Goal: Task Accomplishment & Management: Manage account settings

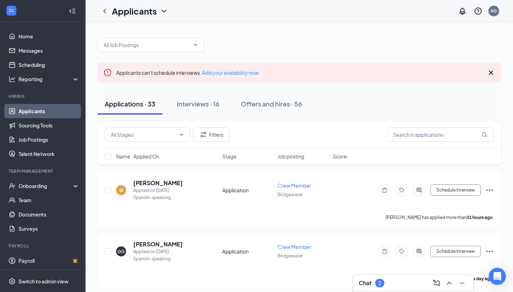
click at [385, 286] on div "2" at bounding box center [379, 283] width 9 height 9
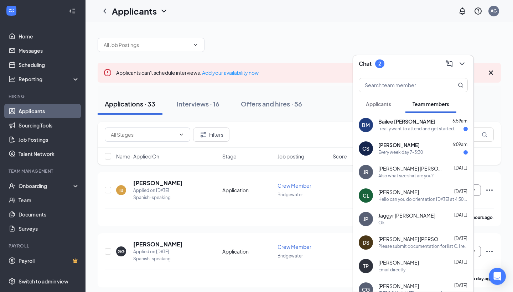
click at [399, 158] on div "[PERSON_NAME] 6:09am Every week day 7-3:30" at bounding box center [413, 149] width 120 height 24
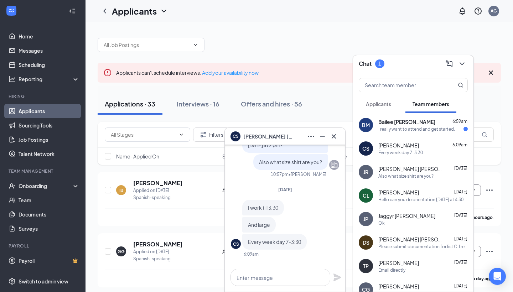
click at [407, 64] on div "Chat 1" at bounding box center [413, 63] width 109 height 11
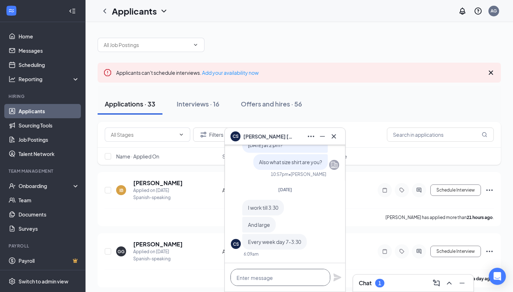
click at [272, 278] on textarea at bounding box center [281, 277] width 100 height 17
type textarea "Okay, what about 4 pm [DATE]?"
click at [336, 277] on icon "Plane" at bounding box center [338, 278] width 8 height 8
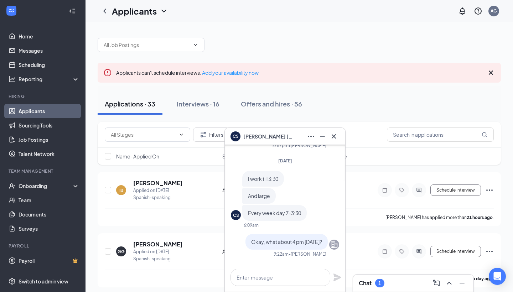
click at [369, 286] on h3 "Chat" at bounding box center [365, 283] width 13 height 8
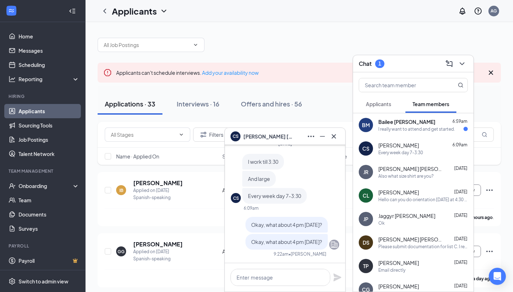
click at [401, 131] on div "I really want to attend and get started." at bounding box center [417, 129] width 77 height 6
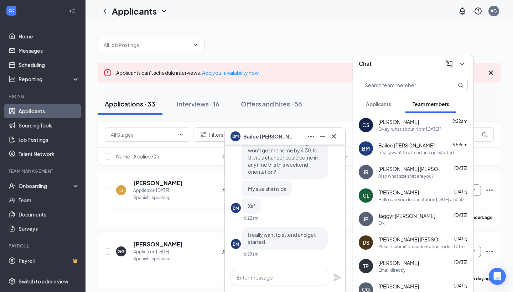
scroll to position [0, 0]
click at [274, 273] on textarea at bounding box center [281, 277] width 100 height 17
click at [257, 276] on textarea at bounding box center [281, 277] width 100 height 17
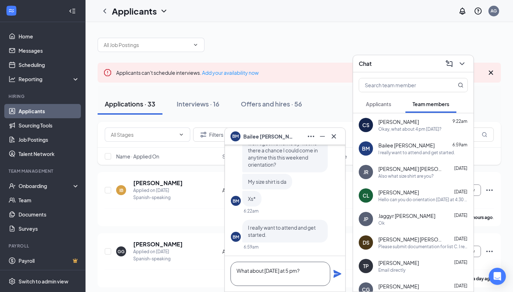
type textarea "What about [DATE] at 5 pm?"
click at [339, 273] on icon "Plane" at bounding box center [338, 274] width 8 height 8
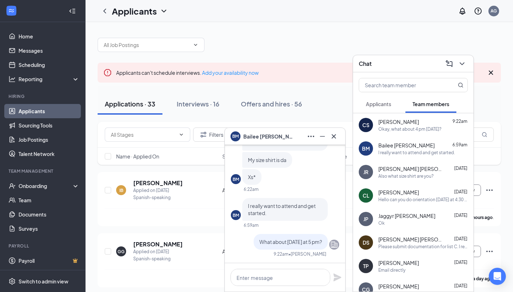
click at [297, 134] on div "BM Bailee [PERSON_NAME]" at bounding box center [285, 136] width 109 height 11
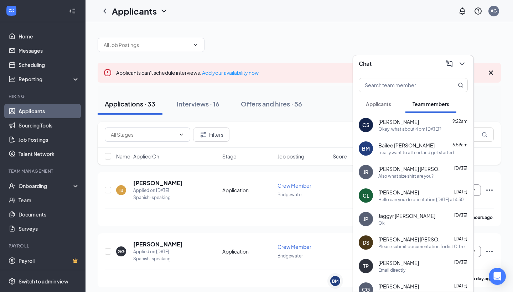
click at [376, 65] on div "Chat" at bounding box center [413, 63] width 109 height 11
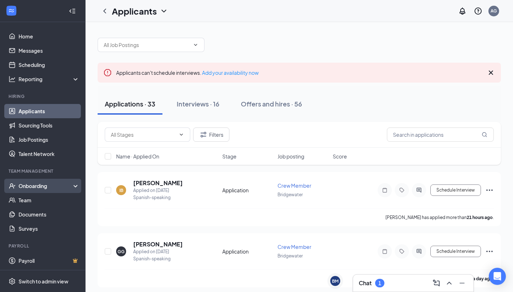
click at [39, 186] on div "Onboarding" at bounding box center [46, 186] width 55 height 7
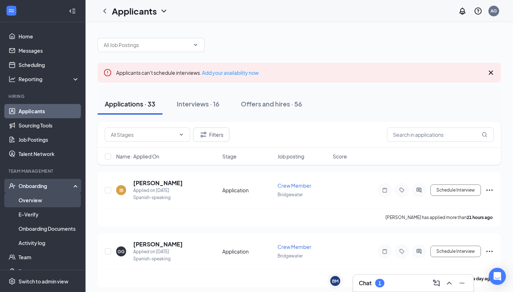
click at [35, 199] on link "Overview" at bounding box center [49, 200] width 61 height 14
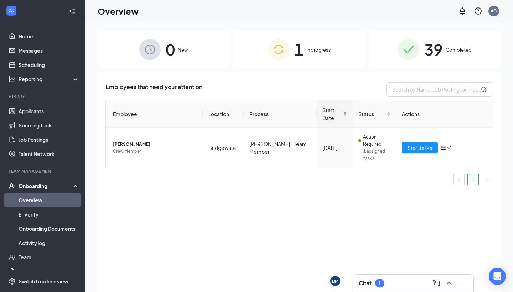
click at [370, 287] on h3 "Chat" at bounding box center [365, 283] width 13 height 8
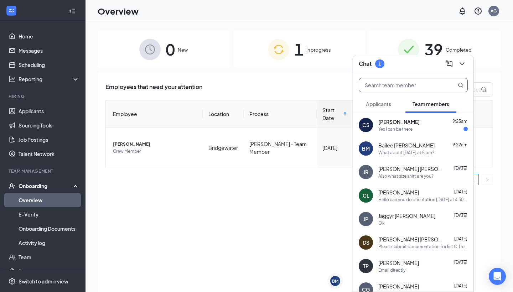
click at [414, 83] on input "text" at bounding box center [401, 85] width 84 height 14
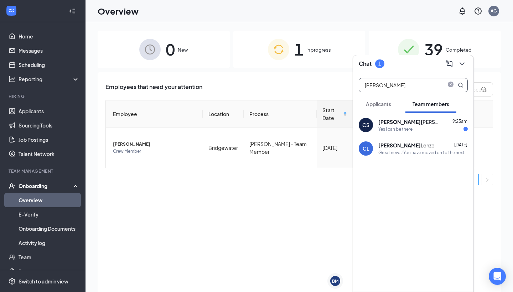
type input "[PERSON_NAME]"
click at [426, 148] on div "[PERSON_NAME] [DATE]" at bounding box center [423, 145] width 89 height 7
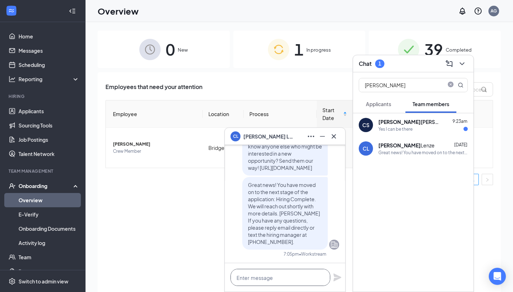
click at [257, 282] on textarea at bounding box center [281, 277] width 100 height 17
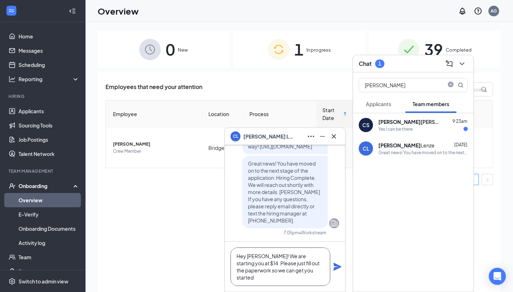
type textarea "Hey [PERSON_NAME]! We are starting you at $14. Please just fill out the paperwo…"
click at [336, 267] on icon "Plane" at bounding box center [338, 267] width 8 height 8
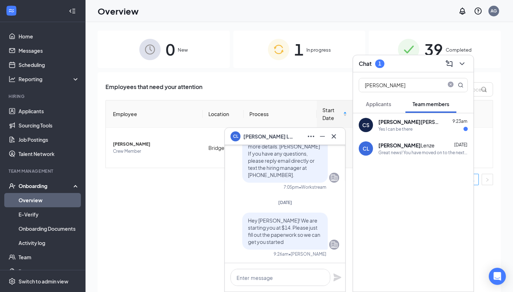
click at [401, 123] on div "[PERSON_NAME]" at bounding box center [411, 121] width 64 height 7
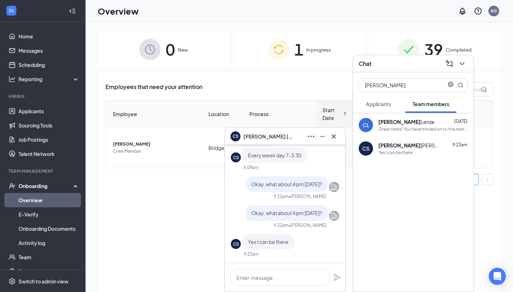
click at [411, 42] on img at bounding box center [408, 49] width 21 height 21
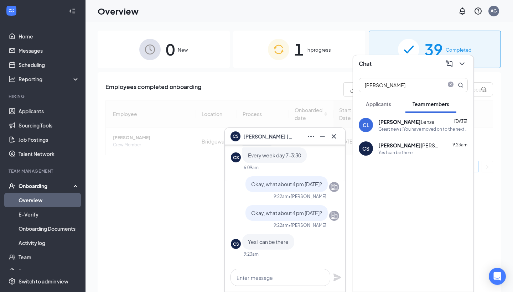
click at [404, 65] on div "Chat" at bounding box center [413, 63] width 109 height 11
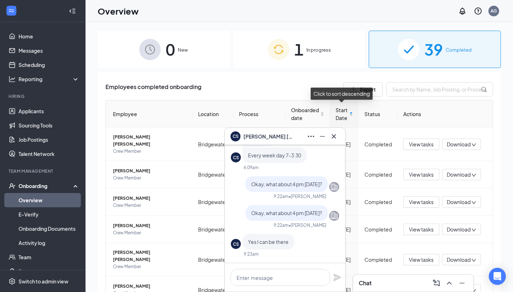
click at [335, 135] on icon "Cross" at bounding box center [334, 136] width 9 height 9
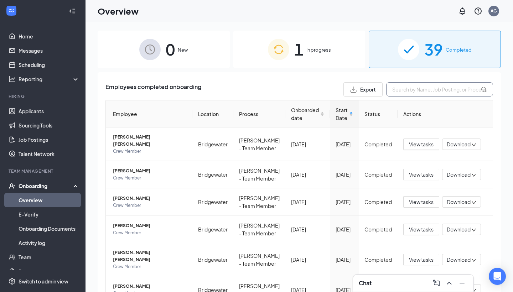
click at [426, 88] on input "text" at bounding box center [439, 89] width 107 height 14
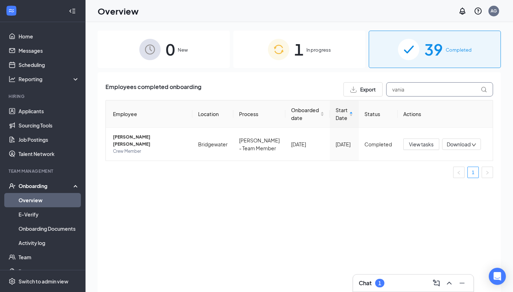
type input "vania"
click at [388, 283] on div "Chat 1" at bounding box center [413, 283] width 109 height 11
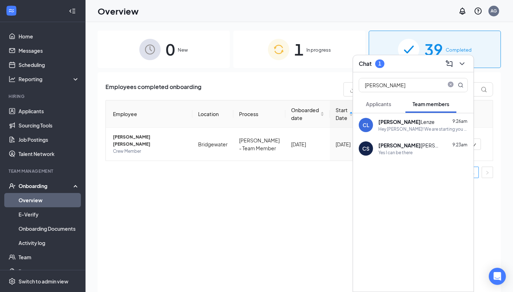
click at [386, 123] on b "[PERSON_NAME]" at bounding box center [400, 122] width 42 height 6
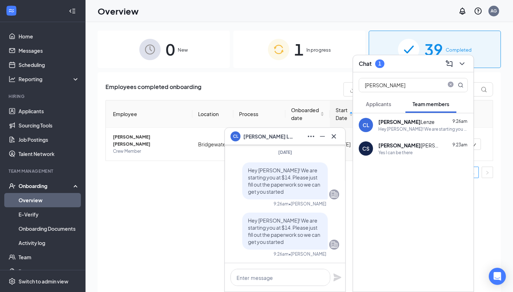
click at [397, 62] on div "Chat 1" at bounding box center [413, 63] width 109 height 11
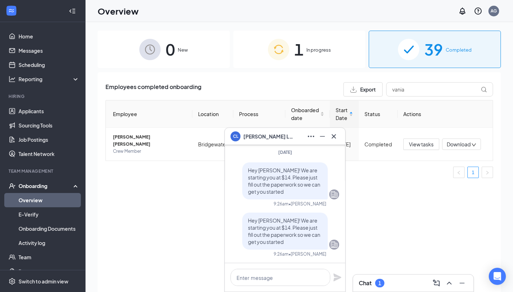
click at [387, 286] on div "Chat 1" at bounding box center [413, 283] width 109 height 11
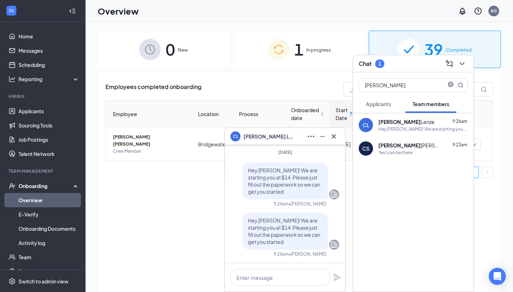
click at [375, 113] on div "[PERSON_NAME] Applicants Team members" at bounding box center [413, 92] width 120 height 41
click at [375, 108] on button "Applicants" at bounding box center [379, 104] width 40 height 18
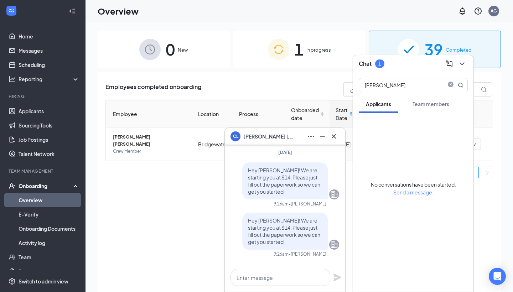
click at [422, 106] on span "Team members" at bounding box center [431, 104] width 37 height 6
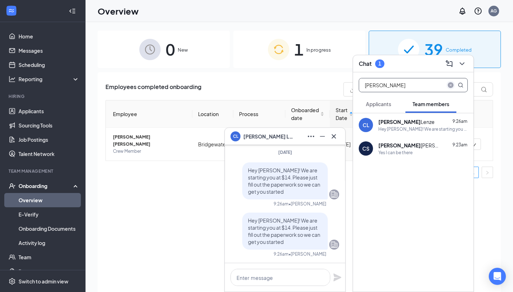
click at [451, 87] on icon "close-circle" at bounding box center [451, 85] width 6 height 6
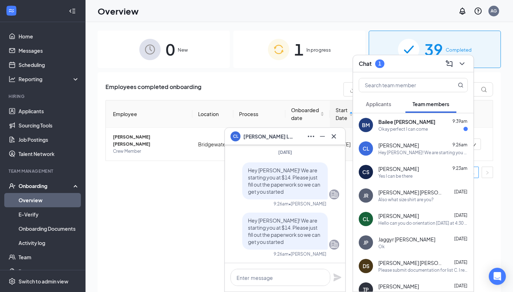
click at [413, 130] on div "Okay perfect I can come" at bounding box center [404, 129] width 50 height 6
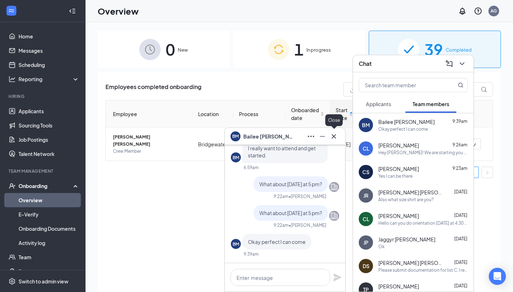
click at [331, 139] on icon "Cross" at bounding box center [334, 136] width 9 height 9
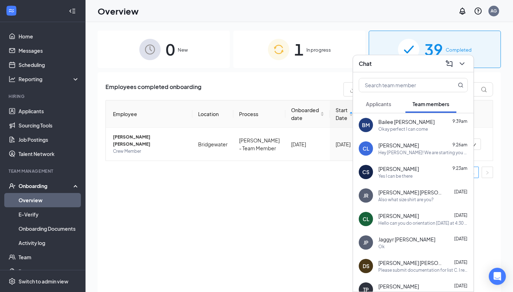
click at [381, 70] on div "Chat" at bounding box center [413, 63] width 120 height 17
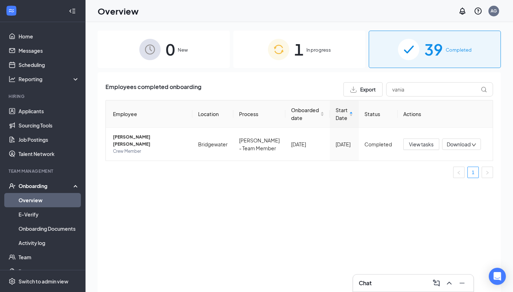
click at [292, 60] on div "1 In progress" at bounding box center [300, 49] width 132 height 37
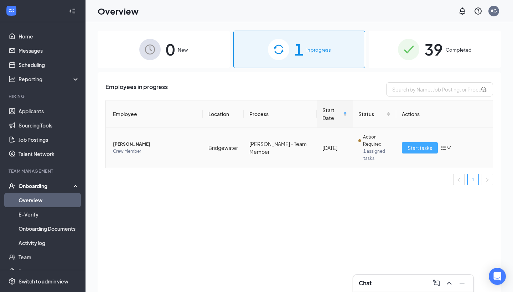
click at [416, 145] on span "Start tasks" at bounding box center [420, 148] width 25 height 8
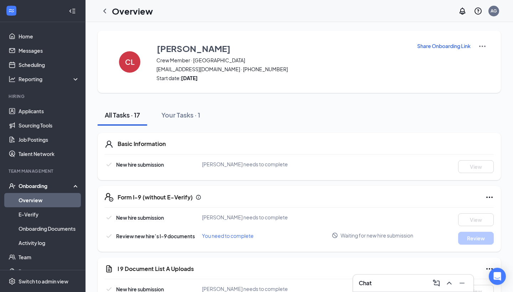
click at [404, 286] on div "Chat" at bounding box center [413, 283] width 109 height 11
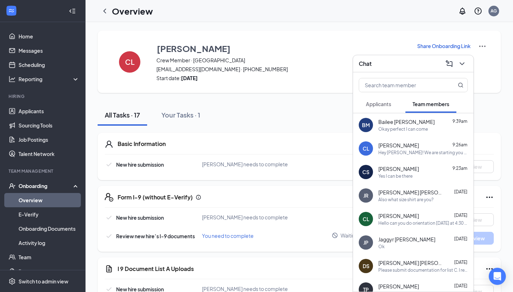
click at [411, 214] on span "[PERSON_NAME]" at bounding box center [399, 215] width 41 height 7
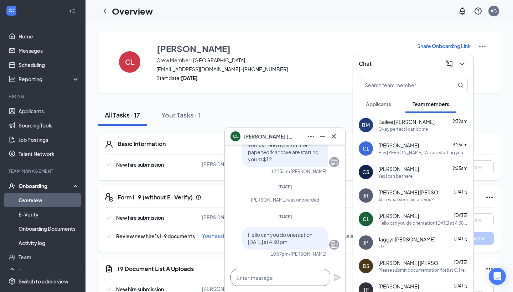
click at [279, 283] on textarea at bounding box center [281, 277] width 100 height 17
type textarea "Actually at 5 pm?"
click at [336, 278] on icon "Plane" at bounding box center [338, 278] width 8 height 8
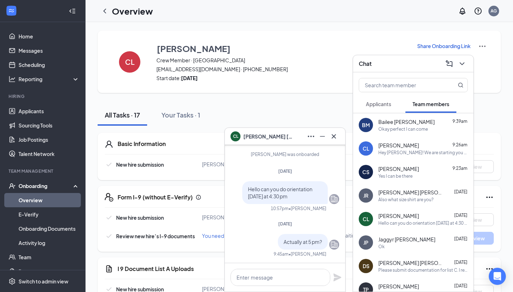
click at [396, 197] on div "Also what size shirt are you?" at bounding box center [406, 200] width 55 height 6
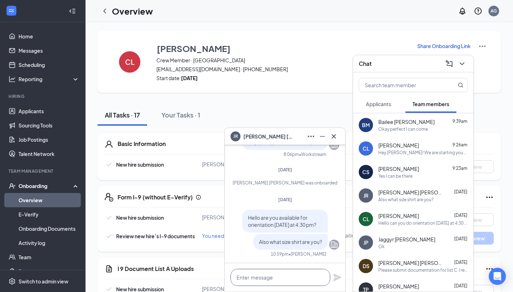
click at [274, 282] on textarea at bounding box center [281, 277] width 100 height 17
type textarea "Actually at 5 pm?"
click at [336, 278] on icon "Plane" at bounding box center [337, 277] width 9 height 9
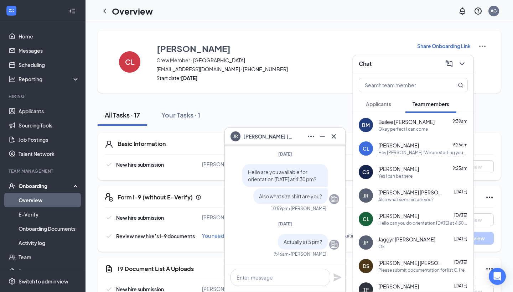
click at [400, 220] on div "Hello can you do orientation [DATE] at 4:30 pm" at bounding box center [423, 223] width 89 height 6
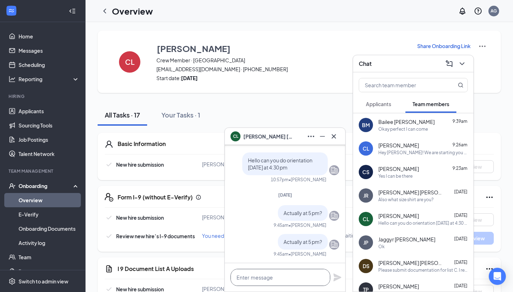
click at [289, 278] on textarea at bounding box center [281, 277] width 100 height 17
type textarea "What size shirt are you?"
click at [333, 281] on div "What size shirt are you?" at bounding box center [285, 277] width 120 height 29
click at [336, 279] on icon "Plane" at bounding box center [338, 278] width 8 height 8
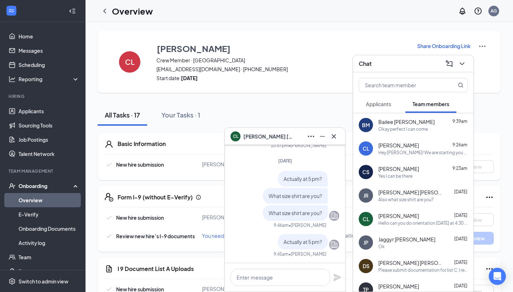
click at [384, 268] on div "Please submit documentation for list C. I restarted it for you." at bounding box center [423, 270] width 89 height 6
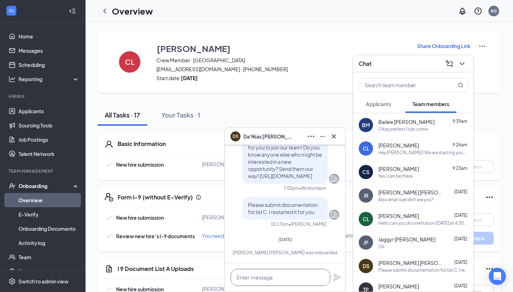
click at [294, 280] on textarea at bounding box center [281, 277] width 100 height 17
type textarea "What size shirt are you?"
click at [339, 276] on icon "Plane" at bounding box center [337, 277] width 9 height 9
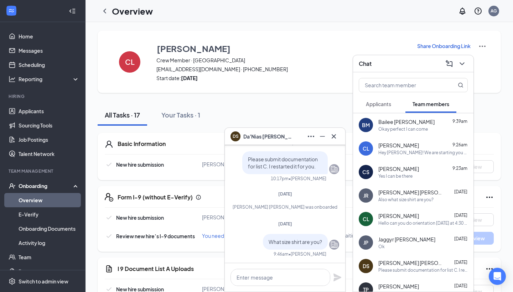
click at [398, 240] on span "Jaggyr [PERSON_NAME]" at bounding box center [407, 239] width 57 height 7
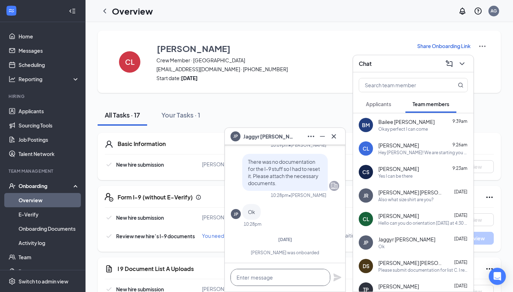
click at [306, 275] on textarea at bounding box center [281, 277] width 100 height 17
type textarea "What size shirt are you?"
click at [338, 277] on icon "Plane" at bounding box center [338, 278] width 8 height 8
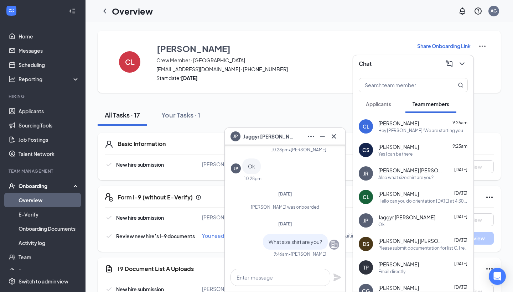
scroll to position [35, 0]
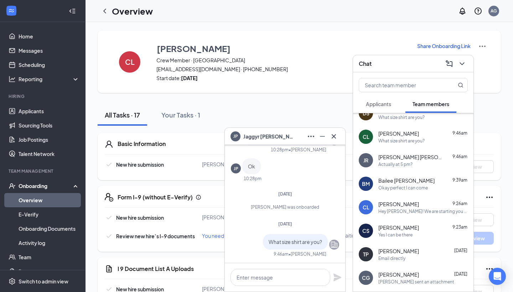
click at [412, 257] on div "Email directly" at bounding box center [423, 259] width 89 height 6
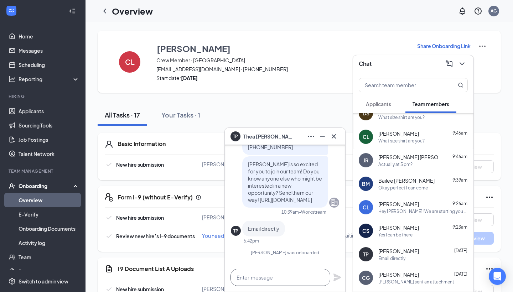
click at [294, 275] on textarea at bounding box center [281, 277] width 100 height 17
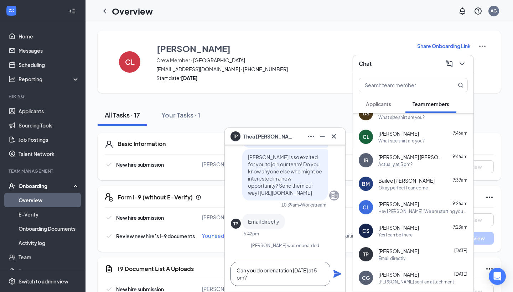
click at [278, 270] on textarea "Can you do orienatation [DATE] at 5 pm?" at bounding box center [281, 274] width 100 height 24
type textarea "Can you do orientation [DATE] at 5 pm?"
click at [337, 276] on icon "Plane" at bounding box center [338, 274] width 8 height 8
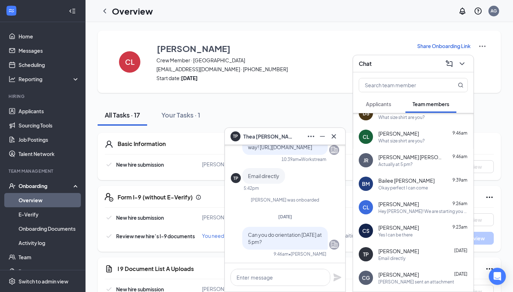
scroll to position [0, 0]
click at [304, 273] on textarea at bounding box center [281, 277] width 100 height 17
type textarea "W"
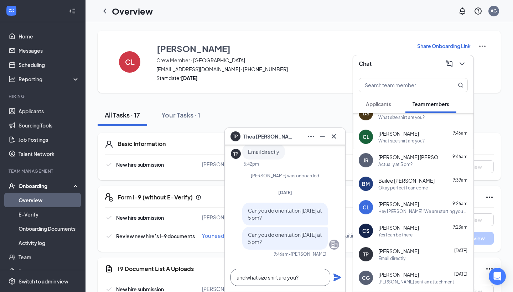
type textarea "and what size shirt are you?"
click at [336, 277] on icon "Plane" at bounding box center [338, 278] width 8 height 8
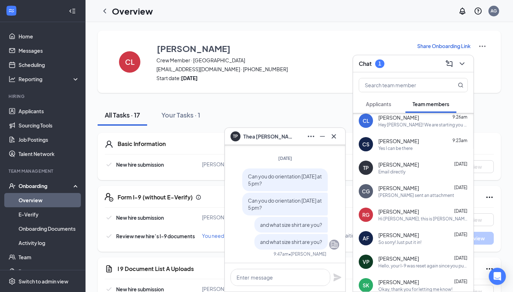
scroll to position [122, 0]
click at [424, 239] on div "So sorry! Just put it in!" at bounding box center [423, 242] width 89 height 6
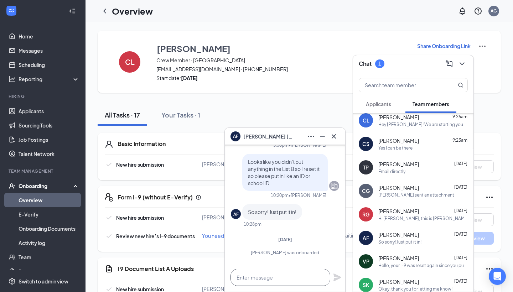
scroll to position [0, 0]
click at [284, 282] on textarea at bounding box center [281, 277] width 100 height 17
type textarea "What size shirt are you>?"
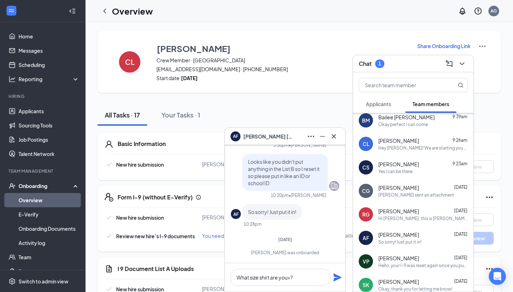
click at [341, 279] on icon "Plane" at bounding box center [337, 277] width 9 height 9
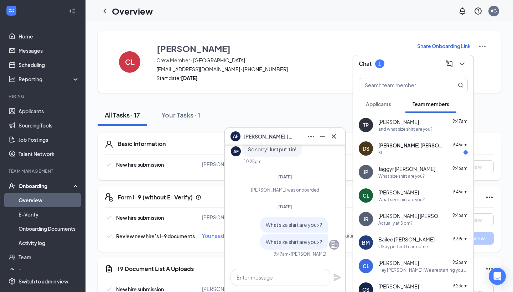
scroll to position [0, 0]
click at [415, 149] on span "[PERSON_NAME] [PERSON_NAME]" at bounding box center [411, 145] width 64 height 7
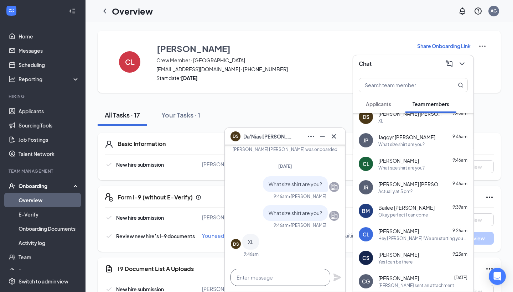
click at [265, 272] on textarea at bounding box center [281, 277] width 100 height 17
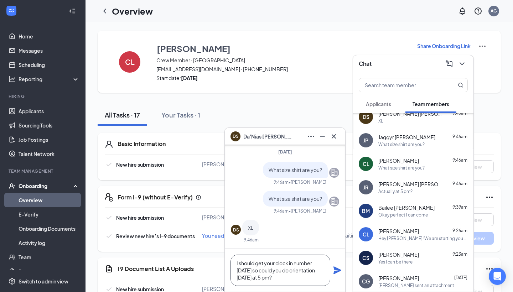
type textarea "I should get your clock in number [DATE] so could you do orientation [DATE] at …"
click at [338, 270] on icon "Plane" at bounding box center [338, 271] width 8 height 8
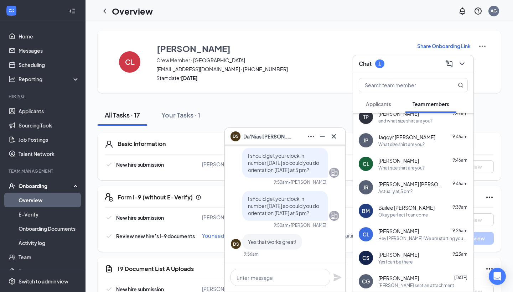
click at [299, 137] on div "[PERSON_NAME] [PERSON_NAME]" at bounding box center [285, 136] width 109 height 11
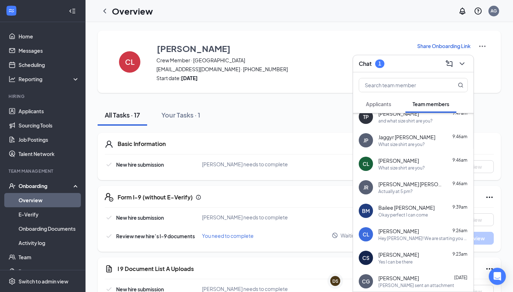
click at [407, 62] on div "Chat 1" at bounding box center [413, 63] width 109 height 11
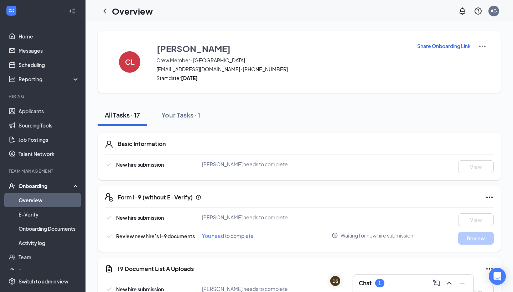
click at [378, 284] on div "1" at bounding box center [379, 283] width 9 height 9
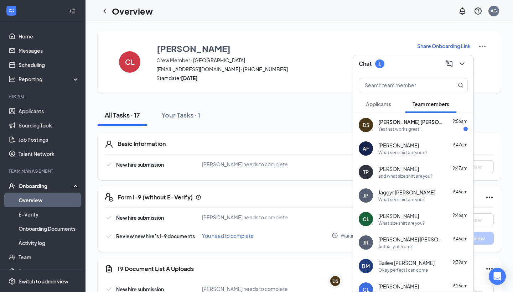
click at [401, 131] on div "Yes that works great!" at bounding box center [400, 129] width 42 height 6
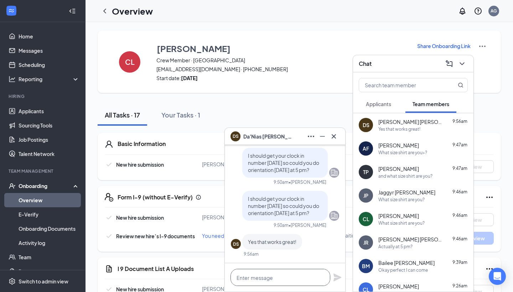
click at [280, 280] on textarea at bounding box center [281, 277] width 100 height 17
type textarea "Perfect!"
click at [336, 280] on icon "Plane" at bounding box center [338, 278] width 8 height 8
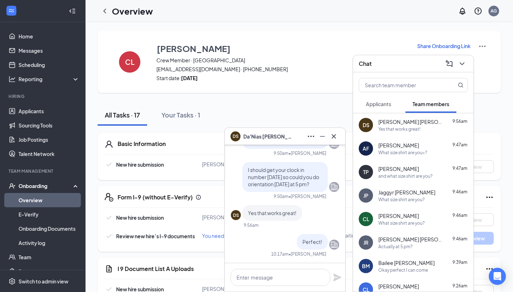
click at [293, 137] on div "[PERSON_NAME] [PERSON_NAME]" at bounding box center [285, 136] width 109 height 11
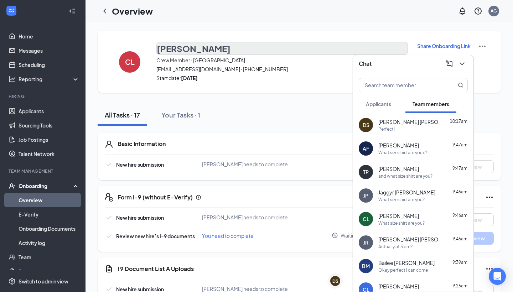
click at [395, 54] on button "[PERSON_NAME]" at bounding box center [283, 48] width 252 height 13
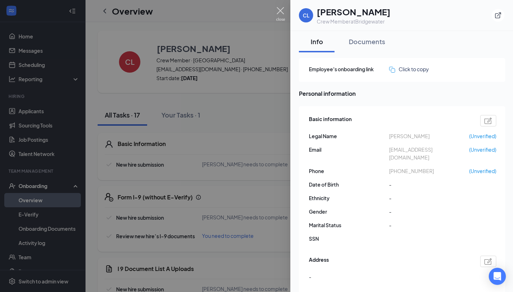
click at [282, 15] on img at bounding box center [280, 14] width 9 height 14
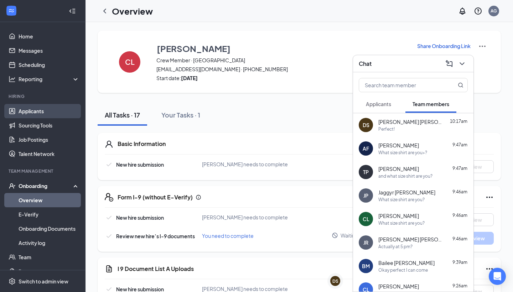
click at [58, 114] on link "Applicants" at bounding box center [49, 111] width 61 height 14
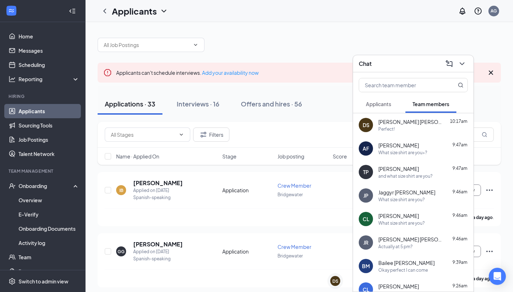
click at [376, 63] on div "Chat" at bounding box center [413, 63] width 109 height 11
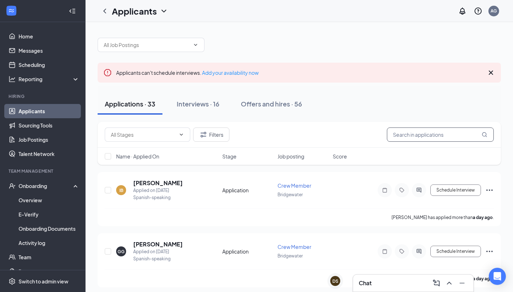
click at [404, 135] on input "text" at bounding box center [440, 135] width 107 height 14
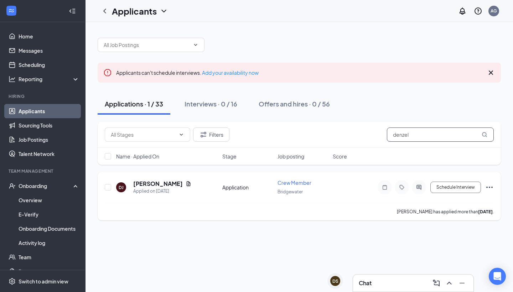
type input "denzel"
click at [491, 185] on icon "Ellipses" at bounding box center [490, 187] width 9 height 9
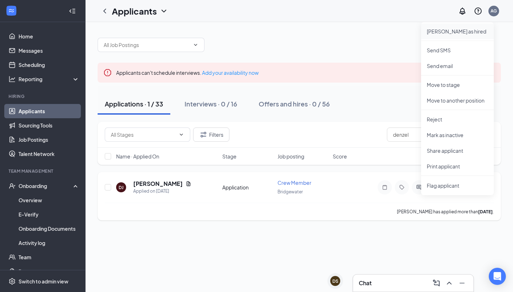
click at [463, 31] on p "[PERSON_NAME] as hired" at bounding box center [457, 31] width 61 height 7
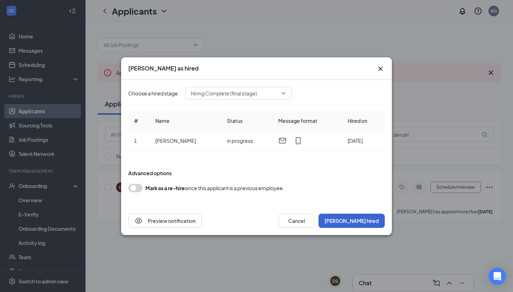
click at [365, 222] on button "[PERSON_NAME] hired" at bounding box center [352, 221] width 66 height 14
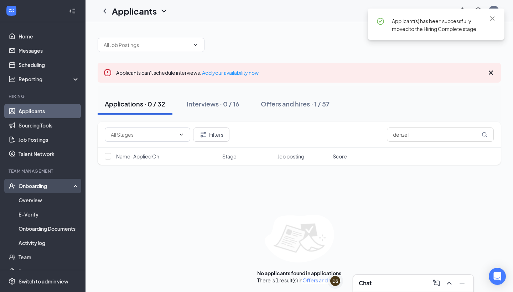
click at [27, 189] on div "Onboarding" at bounding box center [46, 186] width 55 height 7
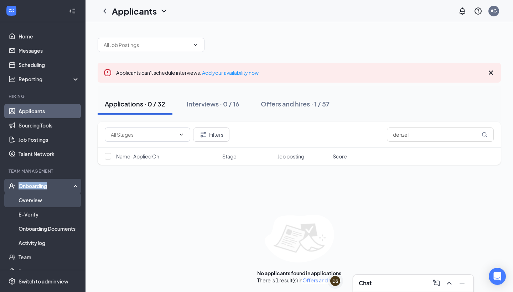
click at [29, 198] on link "Overview" at bounding box center [49, 200] width 61 height 14
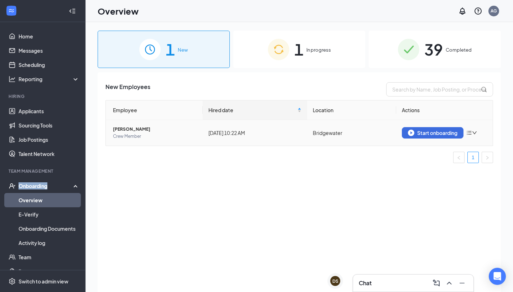
click at [426, 132] on div "Start onboarding" at bounding box center [433, 133] width 50 height 6
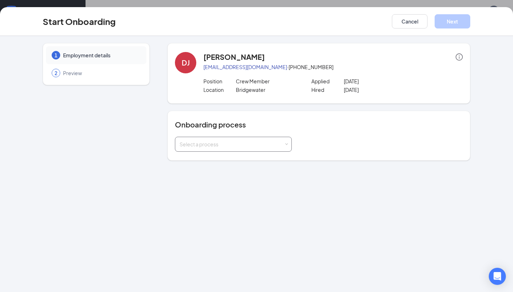
click at [245, 143] on div "Select a process" at bounding box center [232, 144] width 104 height 7
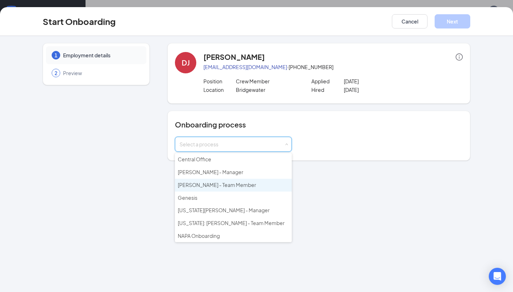
click at [236, 183] on li "[PERSON_NAME] - Team Member" at bounding box center [233, 185] width 117 height 13
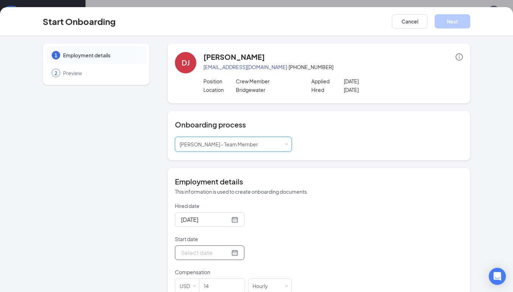
click at [234, 254] on div at bounding box center [209, 252] width 57 height 9
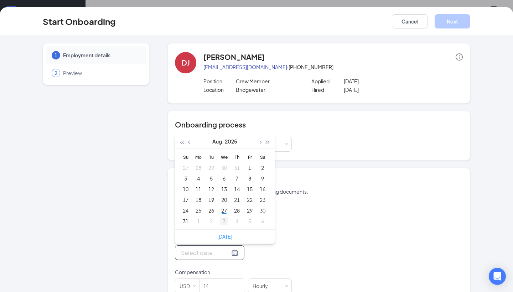
type input "[DATE]"
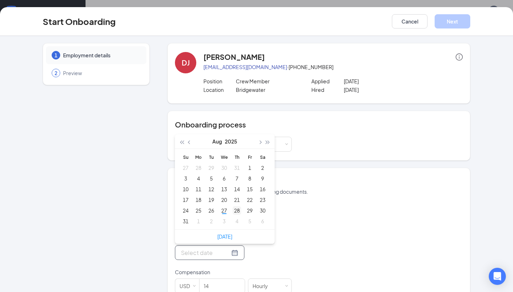
type input "[DATE]"
click at [248, 210] on div "29" at bounding box center [250, 210] width 9 height 9
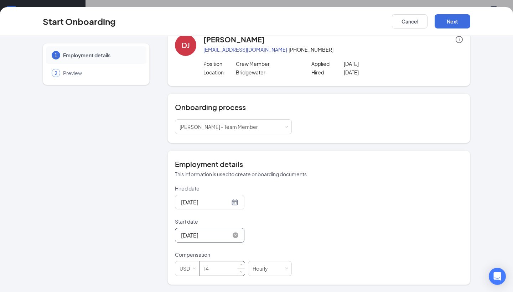
scroll to position [17, 0]
click at [219, 263] on input "14" at bounding box center [222, 269] width 45 height 14
click at [219, 267] on input "14" at bounding box center [222, 269] width 45 height 14
type input "15"
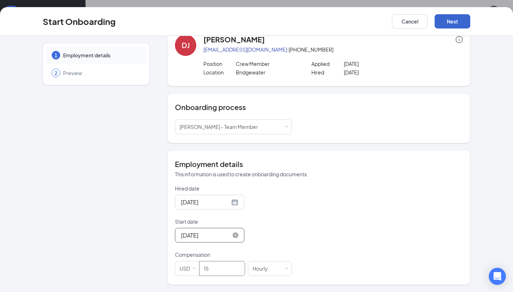
click at [447, 21] on button "Next" at bounding box center [453, 21] width 36 height 14
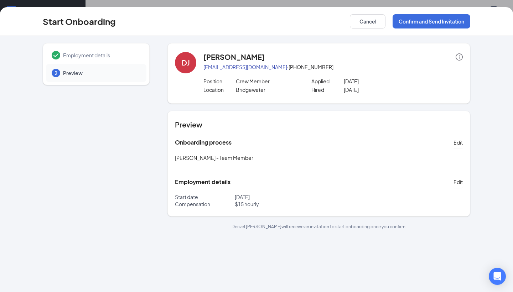
click at [433, 12] on div "Start Onboarding Cancel Confirm and Send Invitation" at bounding box center [256, 21] width 513 height 29
click at [433, 17] on button "Confirm and Send Invitation" at bounding box center [432, 21] width 78 height 14
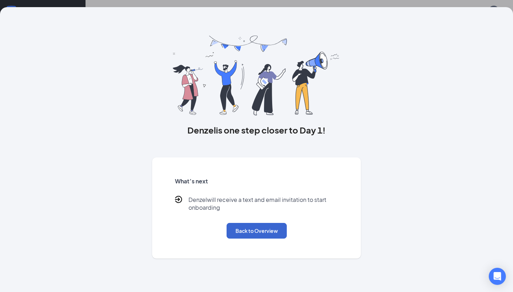
click at [273, 233] on button "Back to Overview" at bounding box center [257, 231] width 60 height 16
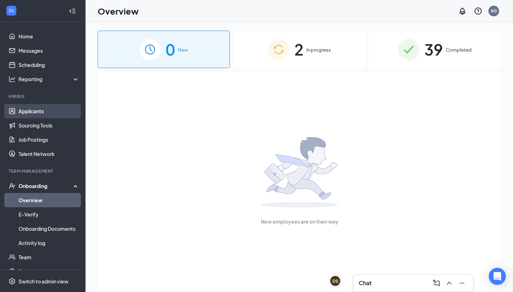
click at [63, 114] on link "Applicants" at bounding box center [49, 111] width 61 height 14
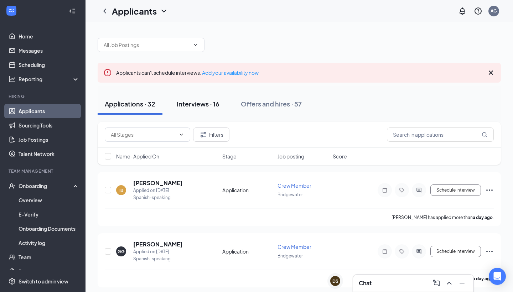
click at [195, 114] on button "Interviews · 16" at bounding box center [198, 103] width 57 height 21
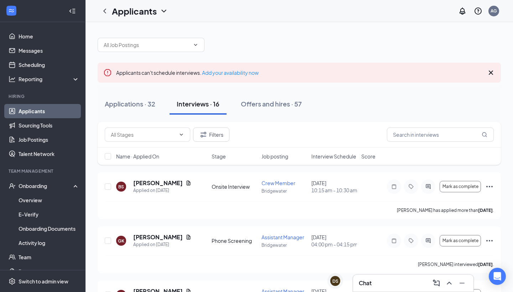
click at [337, 158] on span "Interview Schedule" at bounding box center [334, 156] width 45 height 7
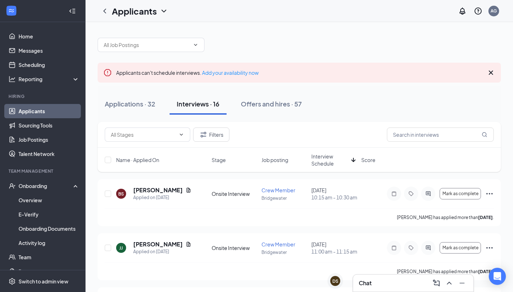
click at [337, 158] on span "Interview Schedule" at bounding box center [330, 160] width 37 height 14
click at [47, 37] on link "Home" at bounding box center [49, 36] width 61 height 14
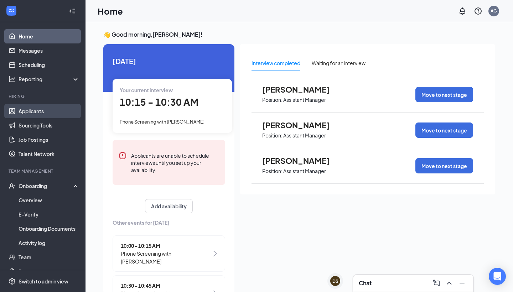
click at [37, 114] on link "Applicants" at bounding box center [49, 111] width 61 height 14
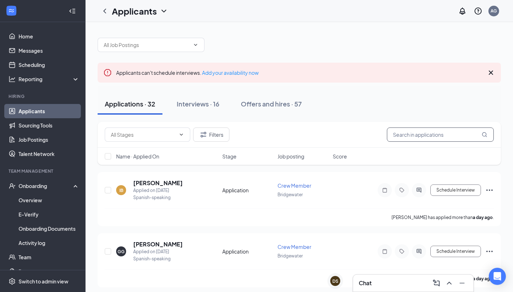
click at [407, 140] on input "text" at bounding box center [440, 135] width 107 height 14
click at [412, 138] on input "text" at bounding box center [440, 135] width 107 height 14
click at [416, 135] on input "text" at bounding box center [440, 135] width 107 height 14
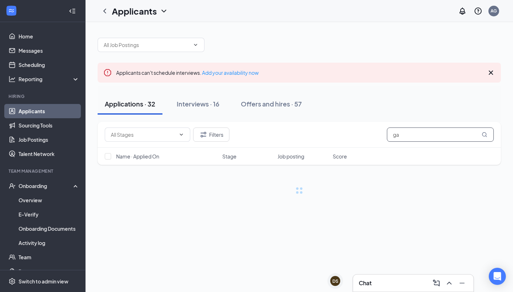
type input "g"
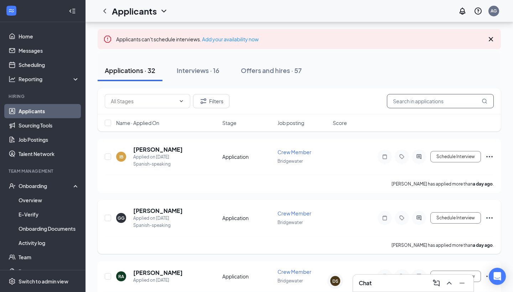
scroll to position [35, 0]
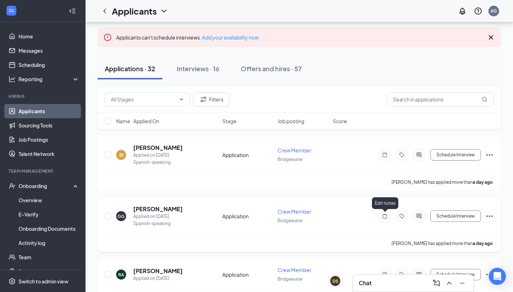
click at [384, 217] on icon "Note" at bounding box center [385, 217] width 9 height 6
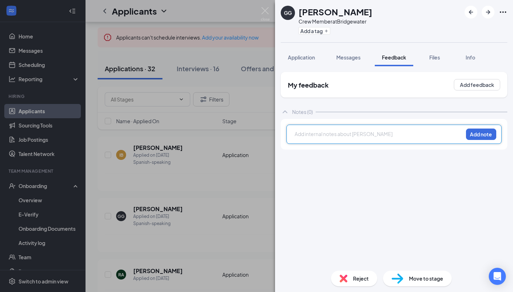
click at [345, 138] on div at bounding box center [379, 134] width 168 height 9
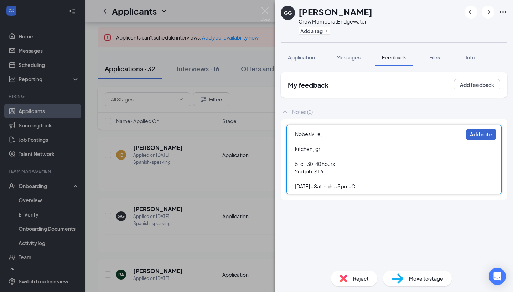
click at [487, 132] on button "Add note" at bounding box center [481, 134] width 30 height 11
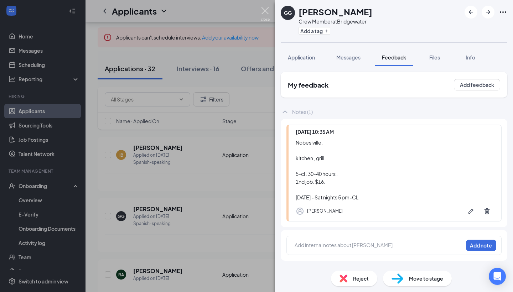
click at [267, 14] on img at bounding box center [265, 14] width 9 height 14
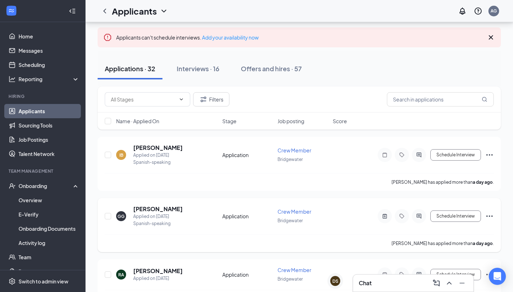
click at [489, 221] on div "Schedule Interview" at bounding box center [430, 216] width 128 height 14
click at [489, 216] on icon "Ellipses" at bounding box center [490, 216] width 9 height 9
click at [442, 233] on p "[PERSON_NAME] as hired" at bounding box center [457, 231] width 61 height 7
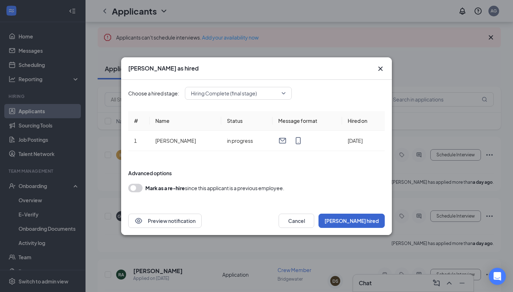
click at [361, 224] on button "[PERSON_NAME] hired" at bounding box center [352, 221] width 66 height 14
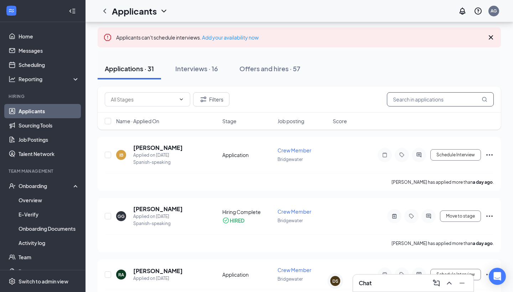
click at [410, 101] on input "text" at bounding box center [440, 99] width 107 height 14
type input "ale"
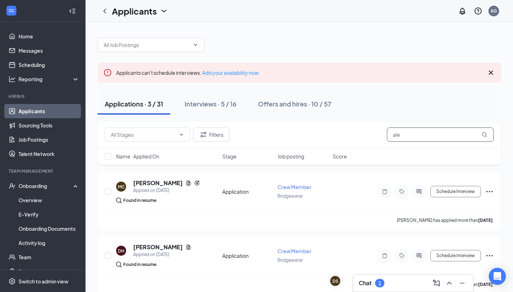
click at [416, 131] on input "ale" at bounding box center [440, 135] width 107 height 14
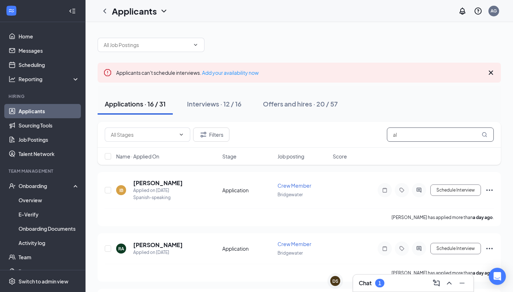
type input "a"
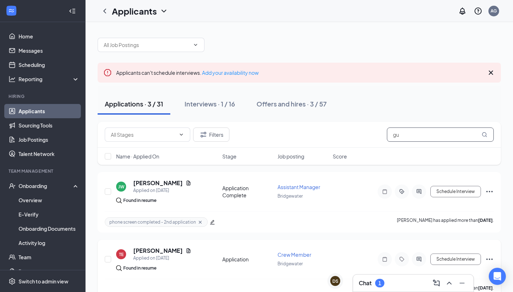
type input "g"
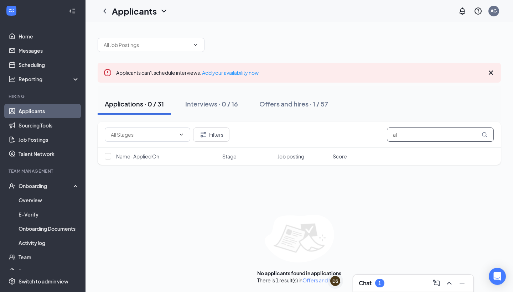
type input "a"
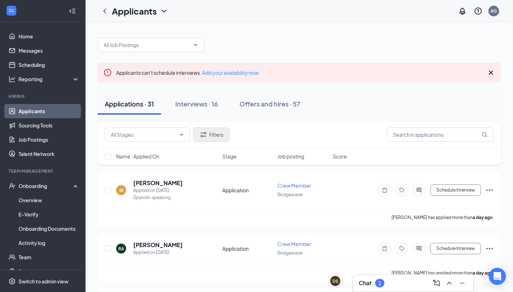
click at [224, 135] on button "Filters" at bounding box center [211, 135] width 36 height 14
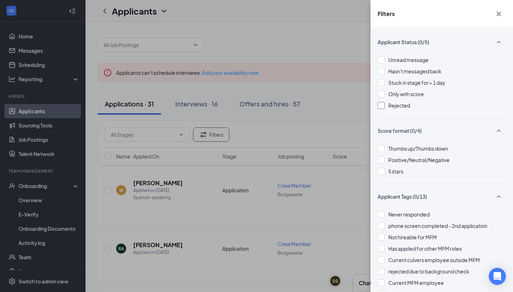
click at [401, 106] on span "Rejected" at bounding box center [400, 105] width 22 height 6
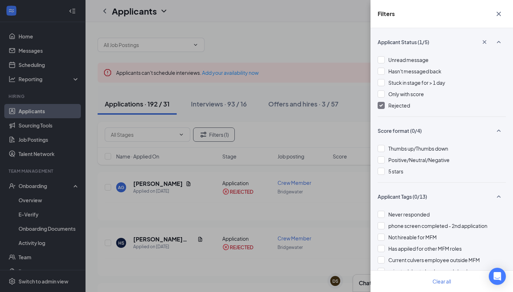
click at [500, 10] on icon "Cross" at bounding box center [499, 14] width 9 height 9
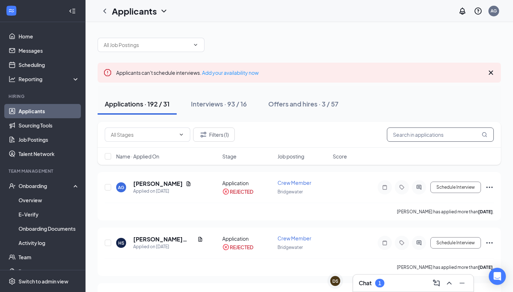
click at [438, 131] on input "text" at bounding box center [440, 135] width 107 height 14
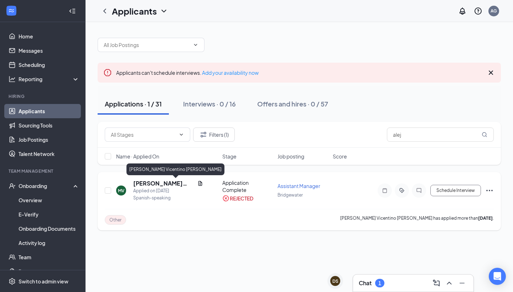
click at [171, 183] on h5 "[PERSON_NAME] Vicentino [PERSON_NAME]" at bounding box center [163, 184] width 61 height 8
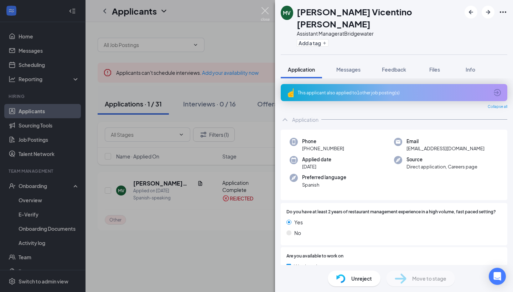
click at [264, 11] on img at bounding box center [265, 14] width 9 height 14
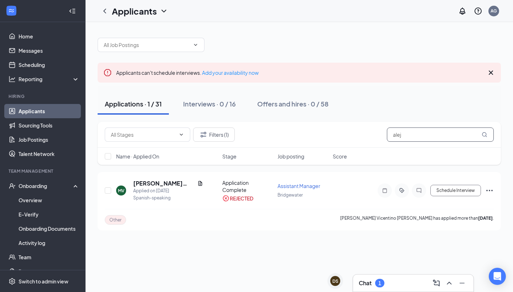
click at [418, 132] on input "alej" at bounding box center [440, 135] width 107 height 14
type input "a"
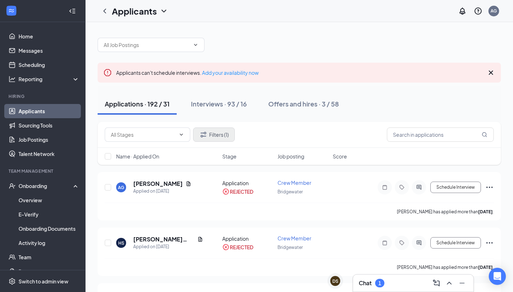
click at [214, 134] on button "Filters (1)" at bounding box center [214, 135] width 42 height 14
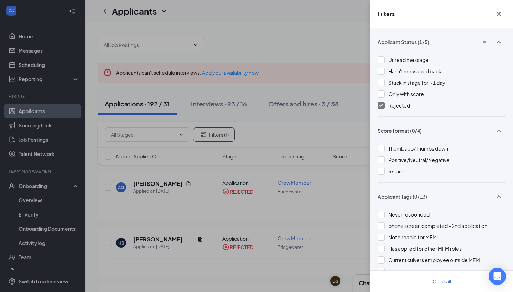
click at [400, 106] on span "Rejected" at bounding box center [400, 105] width 22 height 6
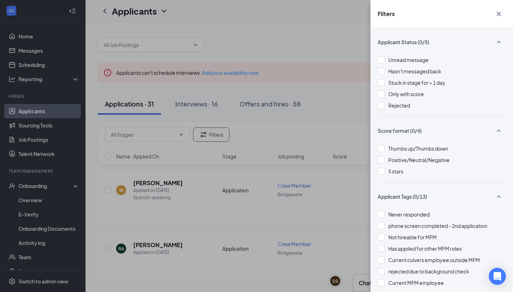
click at [499, 12] on icon "Cross" at bounding box center [499, 14] width 9 height 9
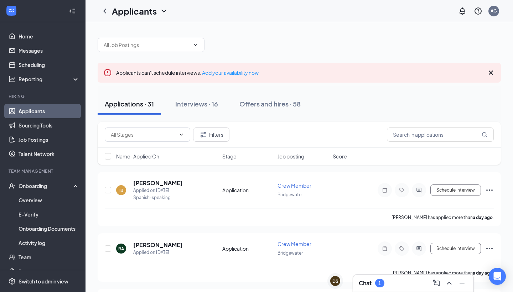
click at [433, 125] on div "Filters" at bounding box center [300, 135] width 404 height 26
click at [428, 134] on input "text" at bounding box center [440, 135] width 107 height 14
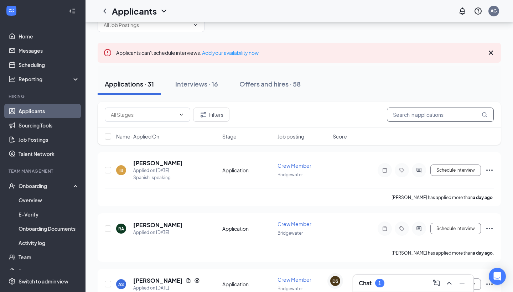
scroll to position [21, 0]
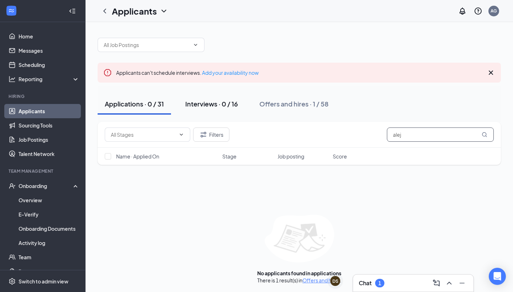
type input "alej"
click at [224, 102] on div "Interviews · 0 / 16" at bounding box center [211, 103] width 53 height 9
click at [427, 138] on input "alej" at bounding box center [440, 135] width 107 height 14
type input "a"
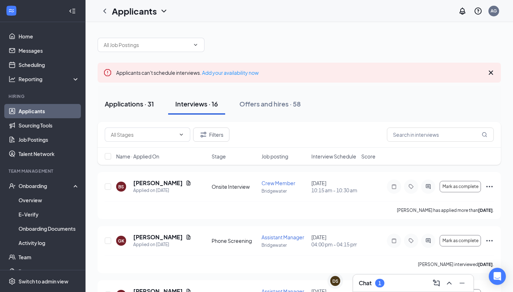
click at [147, 103] on div "Applications · 31" at bounding box center [129, 103] width 49 height 9
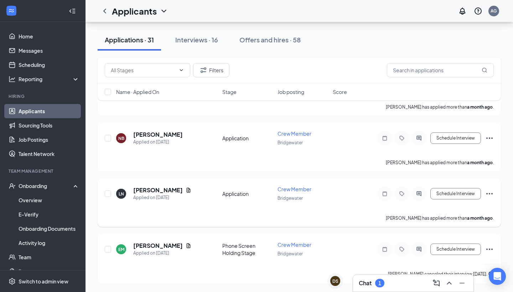
scroll to position [1638, 0]
click at [57, 112] on link "Applicants" at bounding box center [49, 111] width 61 height 14
click at [48, 33] on link "Home" at bounding box center [49, 36] width 61 height 14
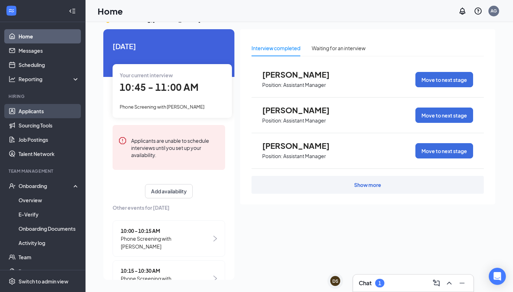
click at [51, 113] on link "Applicants" at bounding box center [49, 111] width 61 height 14
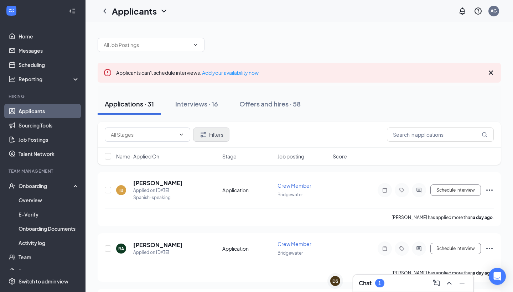
click at [204, 135] on icon "Filter" at bounding box center [203, 134] width 9 height 9
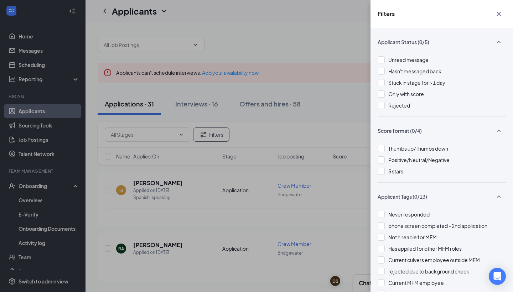
click at [497, 10] on icon "Cross" at bounding box center [499, 14] width 9 height 9
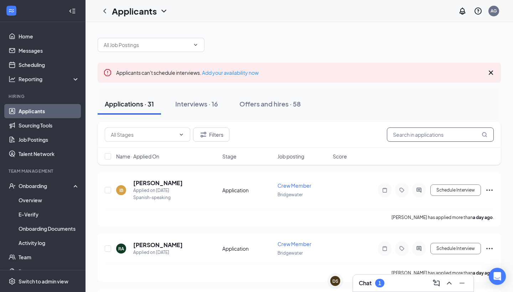
click at [400, 139] on input "text" at bounding box center [440, 135] width 107 height 14
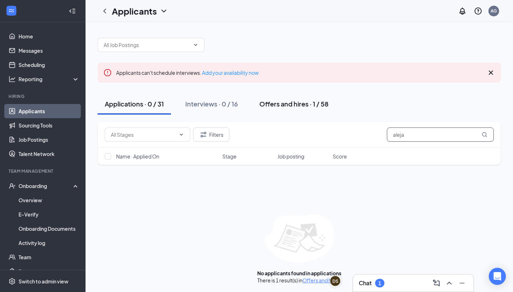
type input "aleja"
click at [296, 108] on div "Offers and hires · 1 / 58" at bounding box center [294, 103] width 69 height 9
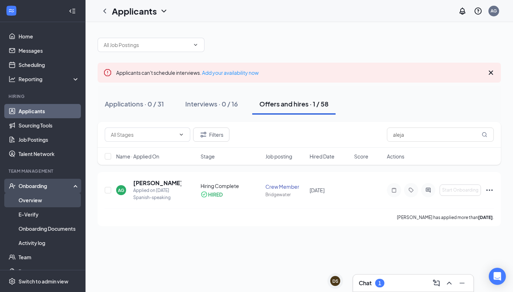
click at [34, 199] on link "Overview" at bounding box center [49, 200] width 61 height 14
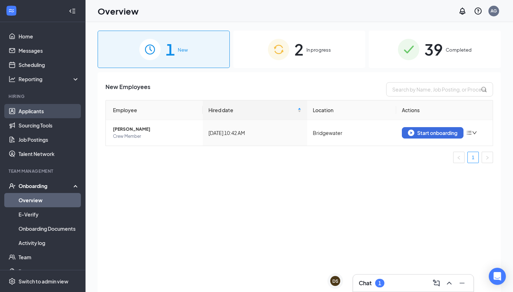
click at [54, 112] on link "Applicants" at bounding box center [49, 111] width 61 height 14
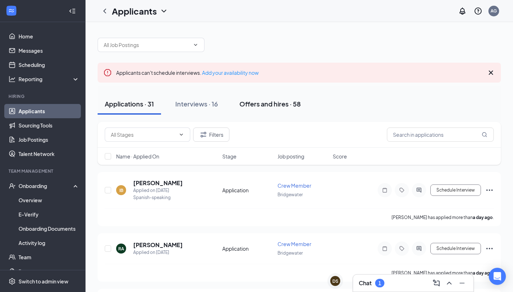
click at [292, 103] on div "Offers and hires · 58" at bounding box center [270, 103] width 61 height 9
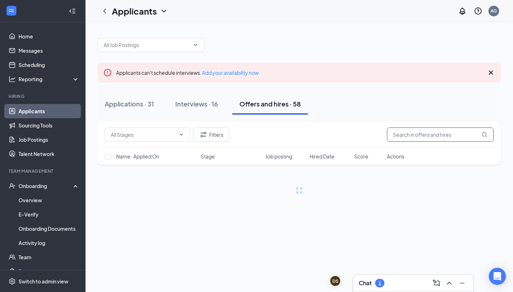
click at [413, 139] on input "text" at bounding box center [440, 135] width 107 height 14
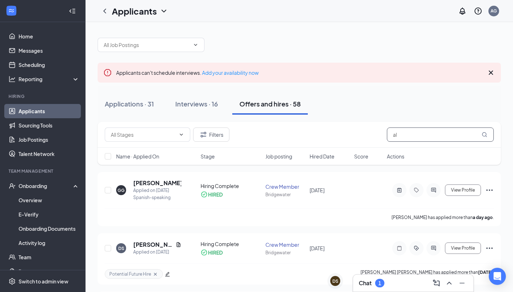
type input "ale"
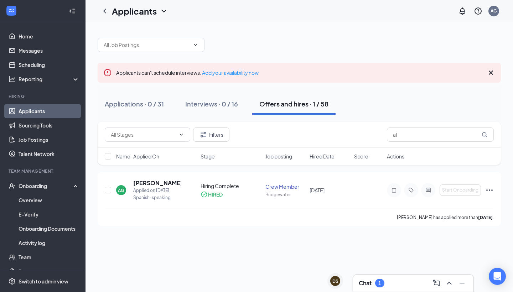
type input "a"
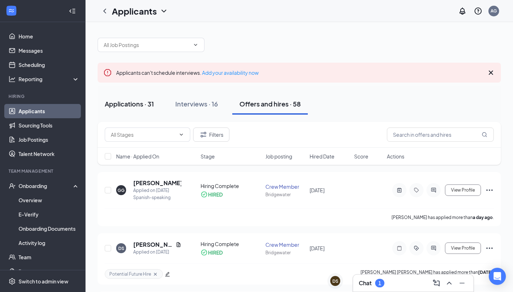
click at [132, 106] on div "Applications · 31" at bounding box center [129, 103] width 49 height 9
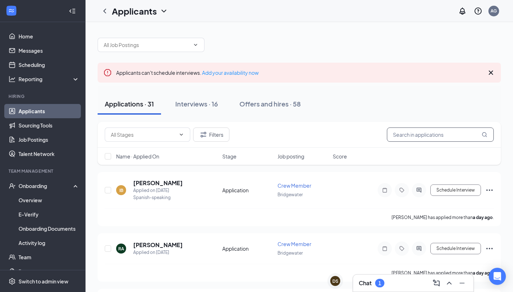
click at [405, 136] on input "text" at bounding box center [440, 135] width 107 height 14
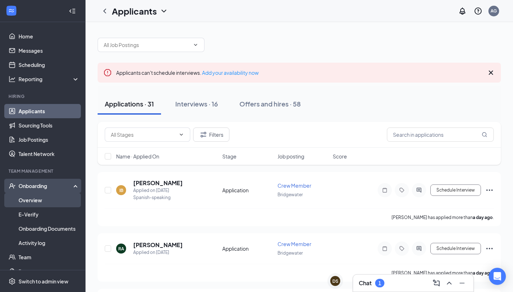
click at [37, 199] on link "Overview" at bounding box center [49, 200] width 61 height 14
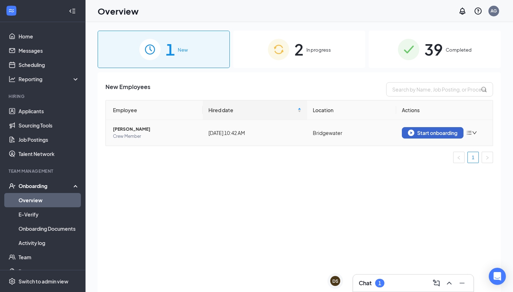
click at [449, 130] on div "Start onboarding" at bounding box center [433, 133] width 50 height 6
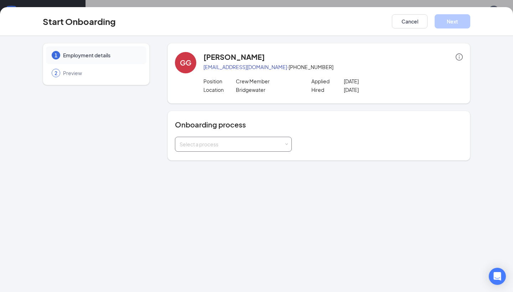
click at [266, 145] on div "Select a process" at bounding box center [232, 144] width 104 height 7
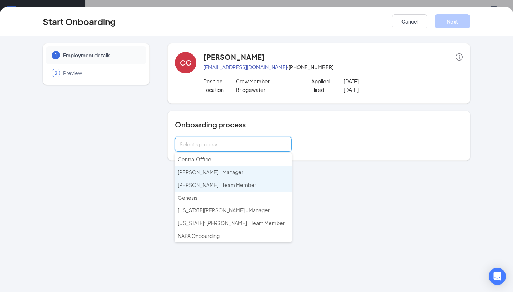
click at [248, 180] on li "[PERSON_NAME] - Team Member" at bounding box center [233, 185] width 117 height 13
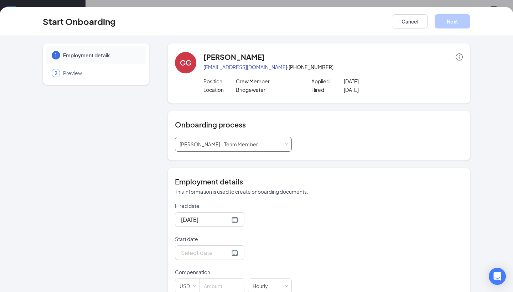
scroll to position [13, 0]
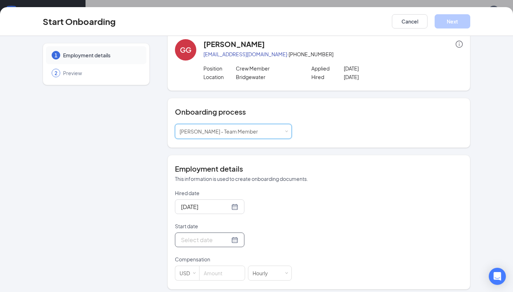
click at [230, 240] on div at bounding box center [209, 240] width 57 height 9
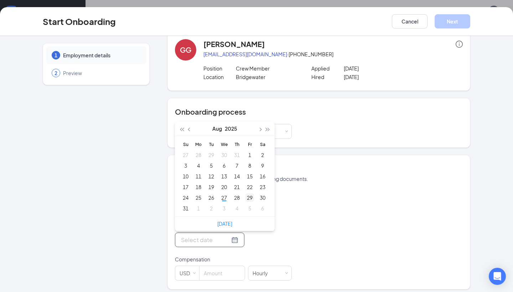
type input "Sep 4, 2025"
type input "[DATE]"
type input "Aug 22, 2025"
type input "[DATE]"
click at [259, 200] on div "30" at bounding box center [262, 198] width 9 height 9
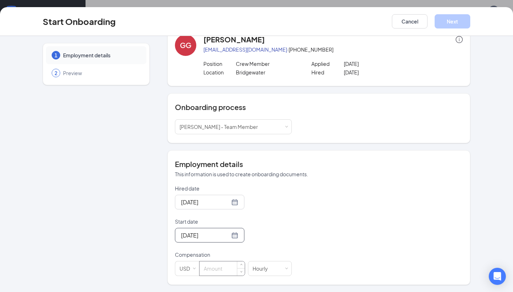
scroll to position [17, 0]
click at [220, 266] on input at bounding box center [222, 269] width 45 height 14
type input "16"
click at [258, 258] on p "Compensation" at bounding box center [233, 254] width 117 height 7
click at [466, 9] on div "Start Onboarding Cancel Next" at bounding box center [256, 21] width 513 height 29
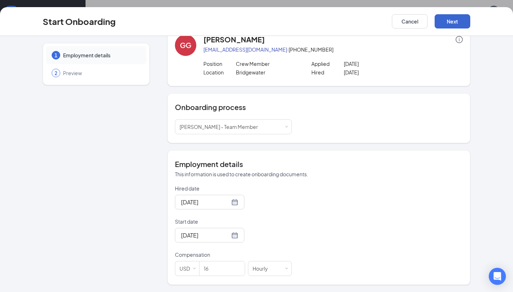
click at [461, 17] on button "Next" at bounding box center [453, 21] width 36 height 14
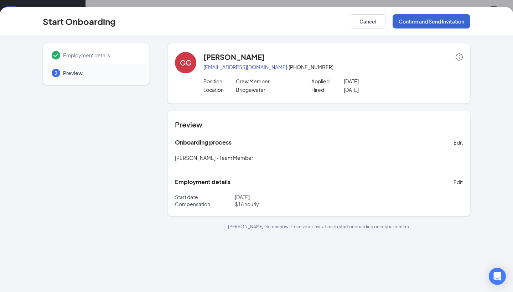
click at [453, 22] on button "Confirm and Send Invitation" at bounding box center [432, 21] width 78 height 14
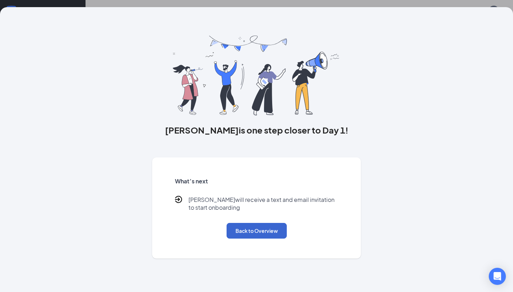
click at [250, 238] on button "Back to Overview" at bounding box center [257, 231] width 60 height 16
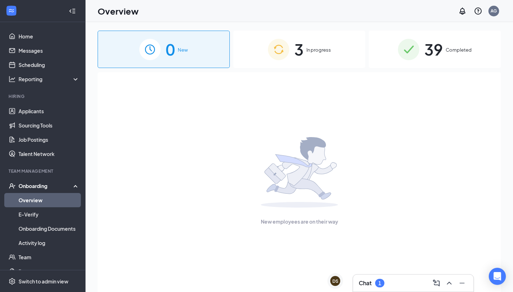
click at [302, 63] on div "3 In progress" at bounding box center [300, 49] width 132 height 37
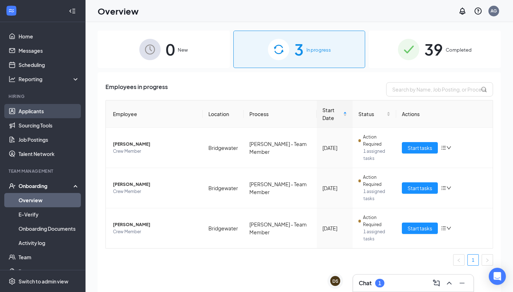
click at [48, 108] on link "Applicants" at bounding box center [49, 111] width 61 height 14
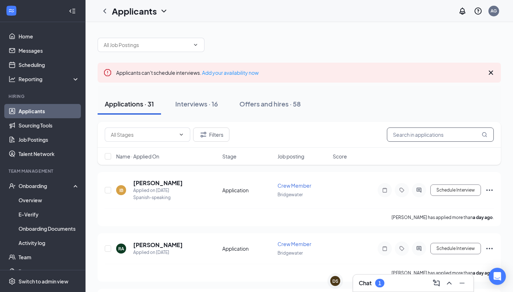
click at [457, 136] on input "text" at bounding box center [440, 135] width 107 height 14
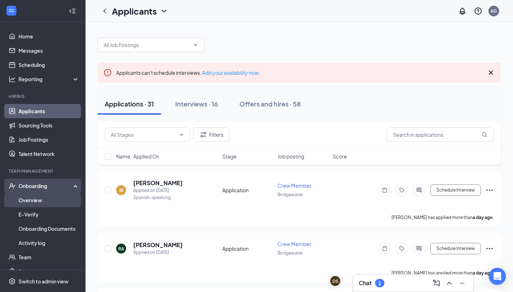
click at [42, 200] on link "Overview" at bounding box center [49, 200] width 61 height 14
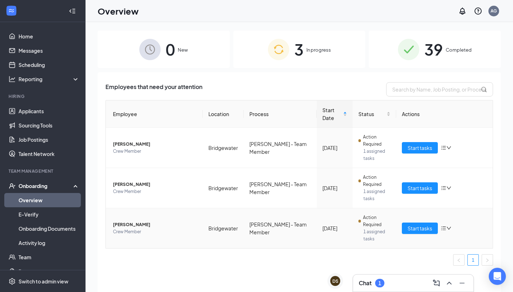
click at [126, 226] on span "[PERSON_NAME]" at bounding box center [155, 224] width 84 height 7
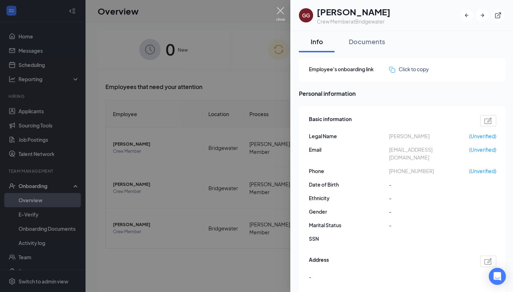
click at [280, 15] on img at bounding box center [280, 14] width 9 height 14
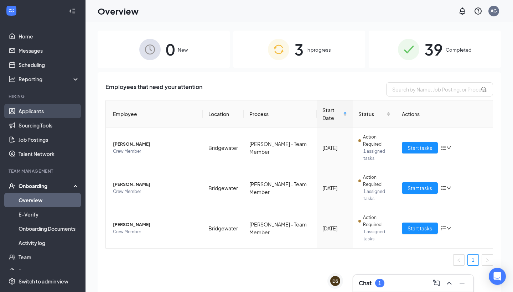
click at [44, 111] on link "Applicants" at bounding box center [49, 111] width 61 height 14
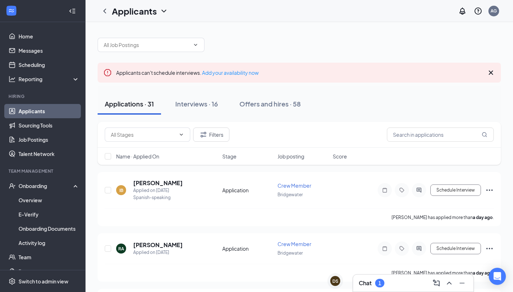
click at [373, 278] on div "Chat 1" at bounding box center [413, 283] width 109 height 11
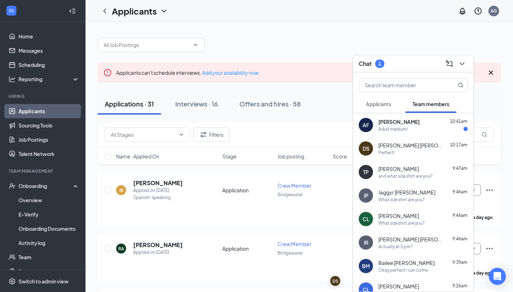
click at [416, 132] on div "AF Aubrey Frederick 10:41am Adult medium!" at bounding box center [413, 125] width 120 height 24
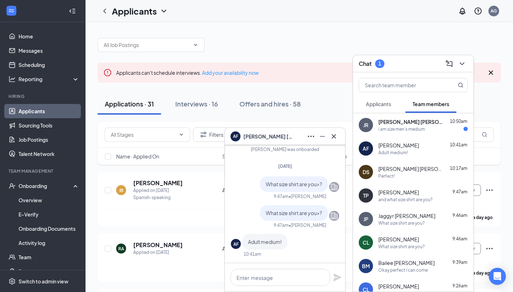
click at [129, 111] on button "Applications · 31" at bounding box center [129, 103] width 63 height 21
click at [383, 68] on div "Chat 1" at bounding box center [372, 64] width 26 height 9
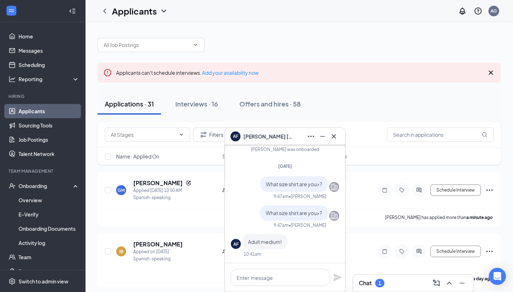
click at [283, 137] on span "Aubrey Frederick" at bounding box center [268, 137] width 50 height 8
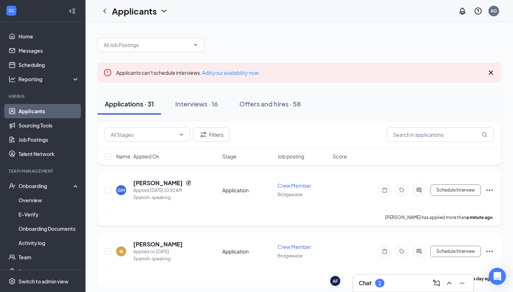
click at [491, 189] on icon "Ellipses" at bounding box center [490, 190] width 9 height 9
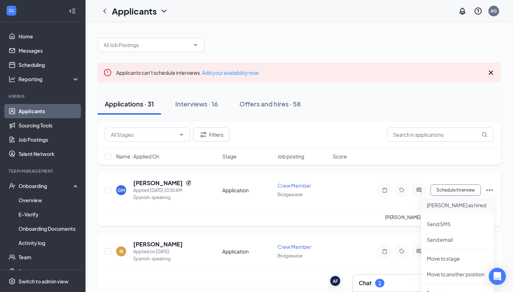
click at [455, 207] on p "[PERSON_NAME] as hired" at bounding box center [457, 205] width 61 height 7
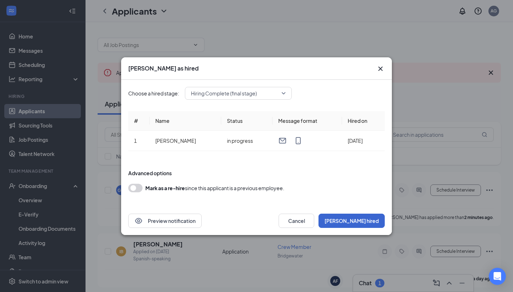
click at [371, 222] on button "[PERSON_NAME] hired" at bounding box center [352, 221] width 66 height 14
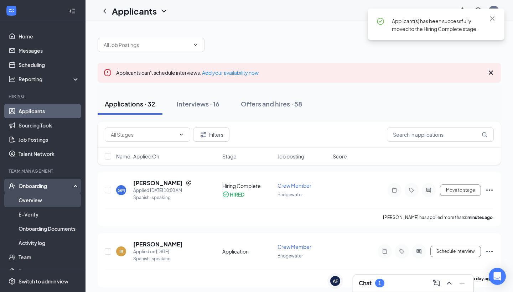
click at [57, 200] on link "Overview" at bounding box center [49, 200] width 61 height 14
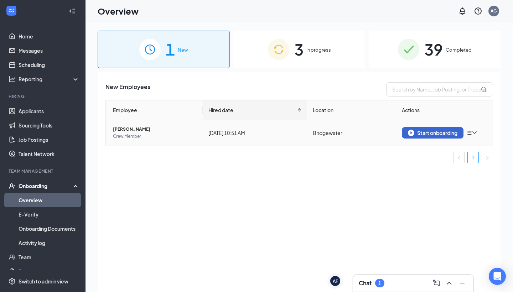
click at [449, 136] on button "Start onboarding" at bounding box center [433, 132] width 62 height 11
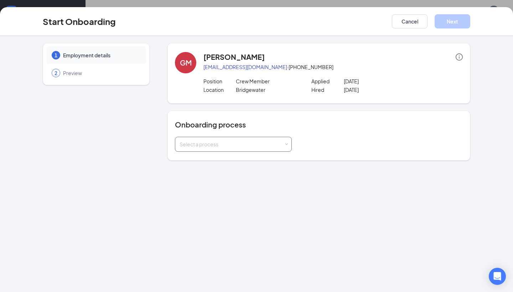
click at [252, 146] on div "Select a process" at bounding box center [232, 144] width 104 height 7
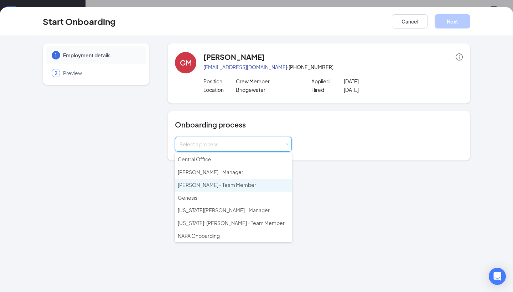
click at [243, 180] on li "[PERSON_NAME] - Team Member" at bounding box center [233, 185] width 117 height 13
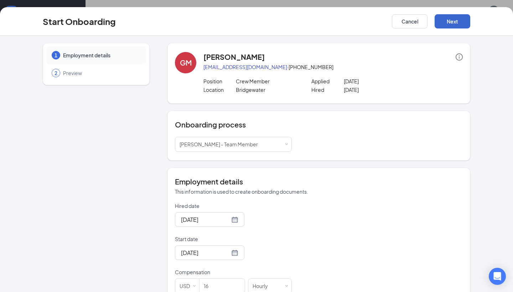
click at [456, 25] on button "Next" at bounding box center [453, 21] width 36 height 14
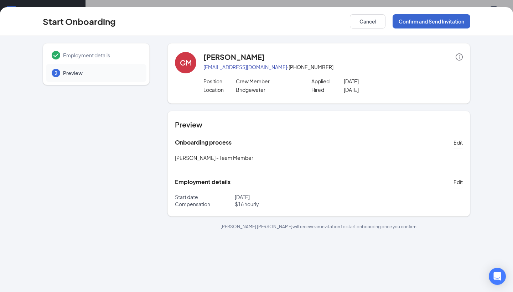
click at [452, 24] on button "Confirm and Send Invitation" at bounding box center [432, 21] width 78 height 14
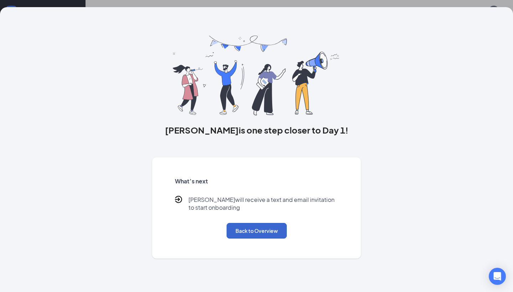
click at [257, 236] on button "Back to Overview" at bounding box center [257, 231] width 60 height 16
